Goal: Information Seeking & Learning: Learn about a topic

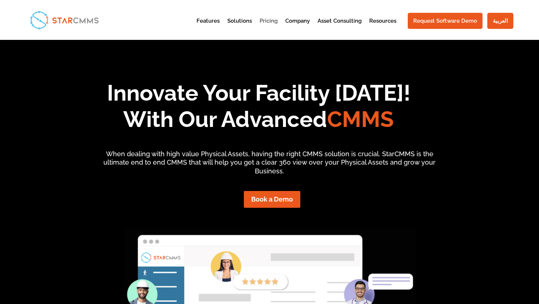
scroll to position [66, 127]
click at [270, 20] on link "Pricing" at bounding box center [268, 27] width 18 height 18
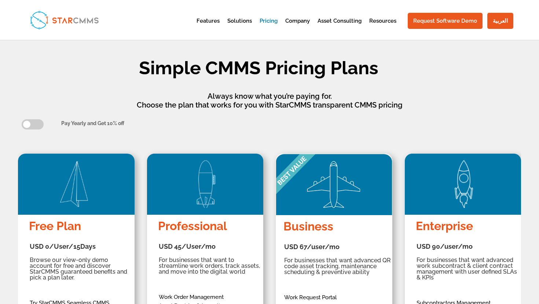
scroll to position [66, 127]
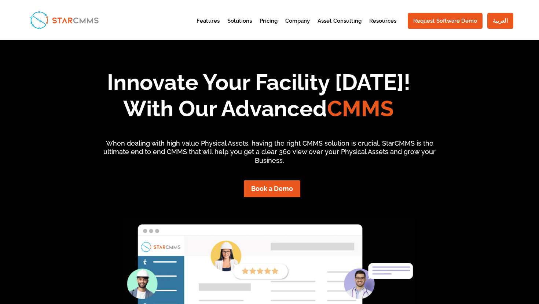
scroll to position [66, 127]
